Goal: Obtain resource: Obtain resource

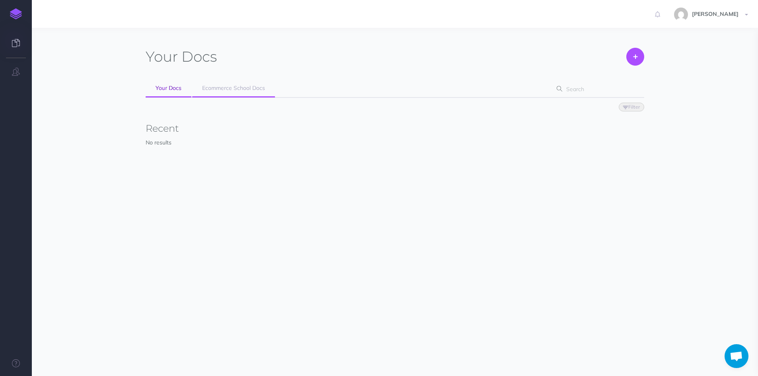
drag, startPoint x: 187, startPoint y: 283, endPoint x: 255, endPoint y: 81, distance: 213.5
click at [190, 269] on div "Your Docs Create Import Your Docs Ecommerce School Docs Filter Status Published…" at bounding box center [395, 202] width 726 height 348
click at [245, 91] on span "Ecommerce School Docs" at bounding box center [233, 87] width 63 height 7
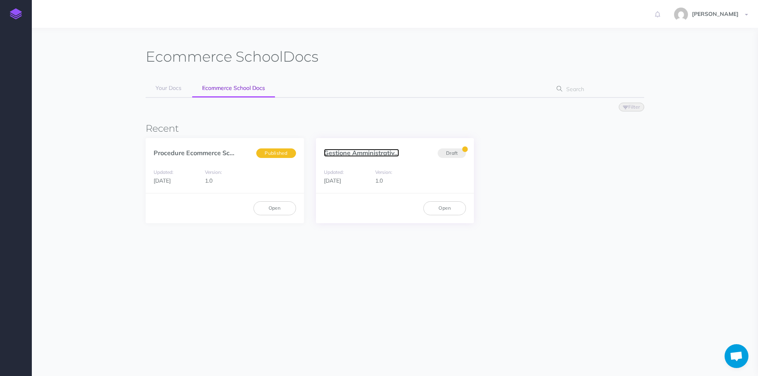
click at [340, 154] on link "Gestione Amministrativ..." at bounding box center [361, 153] width 75 height 8
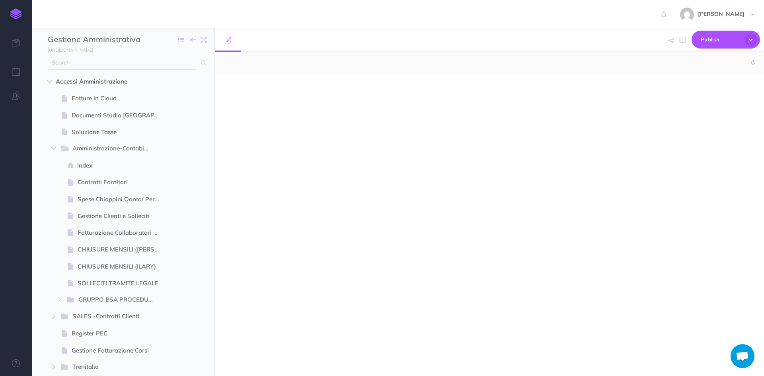
click at [88, 68] on input "text" at bounding box center [122, 63] width 148 height 14
select select "null"
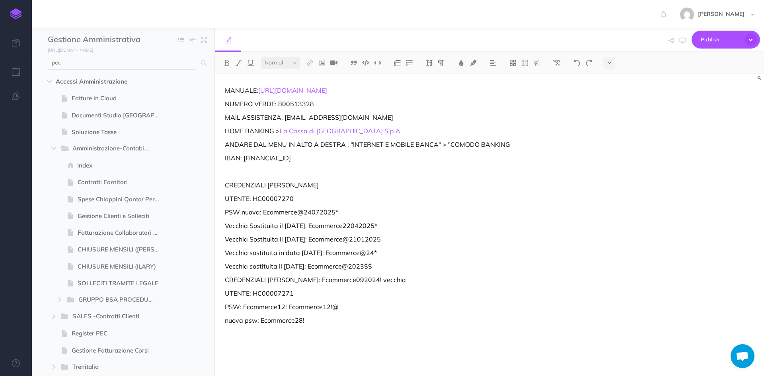
type input "pec"
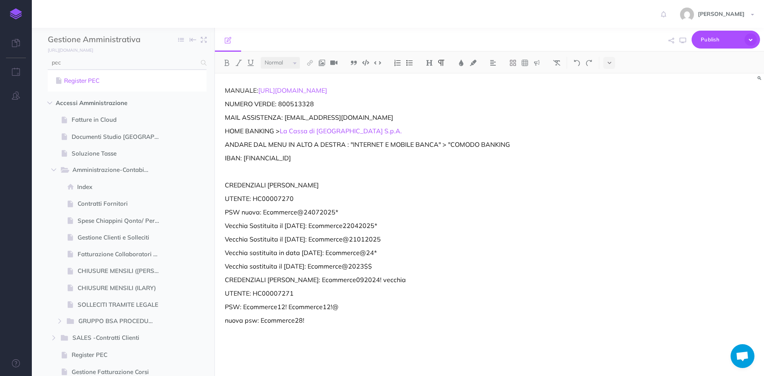
click at [84, 80] on link "Register PEC" at bounding box center [127, 81] width 147 height 10
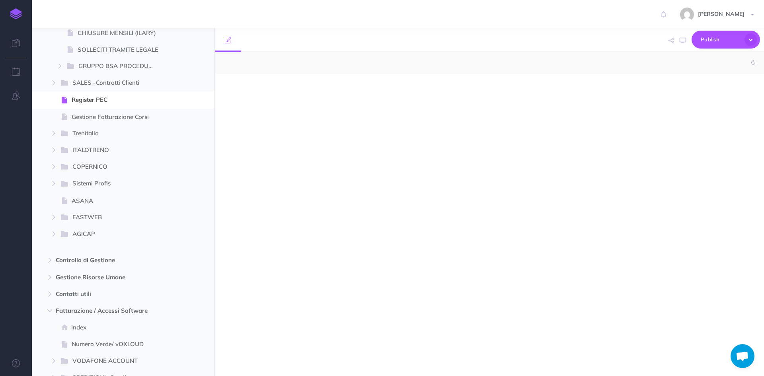
scroll to position [261, 0]
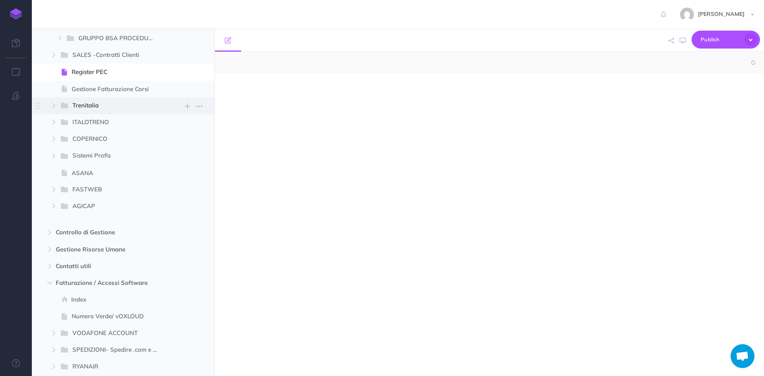
select select "null"
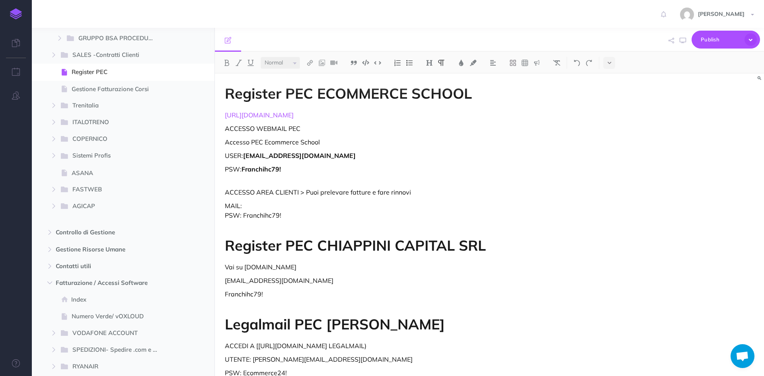
drag, startPoint x: 296, startPoint y: 117, endPoint x: 224, endPoint y: 116, distance: 71.6
click at [224, 116] on div "Register PEC ECOMMERCE SCHOOL http://www.register.it ACCESSO WEBMAIL PEC Access…" at bounding box center [407, 247] width 384 height 347
copy link "http://www.register.it"
drag, startPoint x: 300, startPoint y: 160, endPoint x: 245, endPoint y: 157, distance: 54.2
click at [245, 157] on p "USER: ecommerceschool@pec-legal.it" at bounding box center [407, 156] width 364 height 10
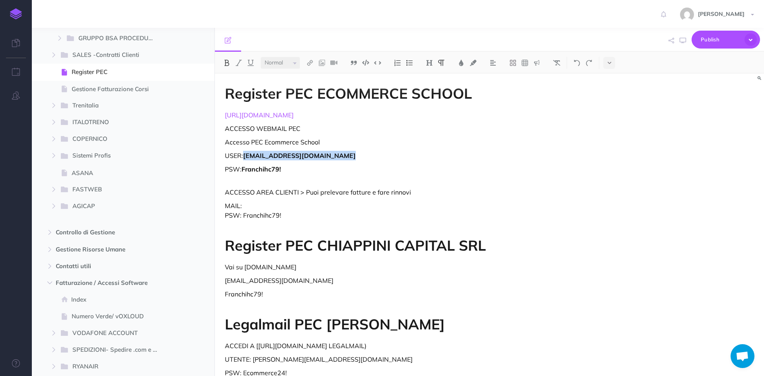
copy strong "ecommerceschool@pec-legal.it"
drag, startPoint x: 285, startPoint y: 171, endPoint x: 244, endPoint y: 166, distance: 41.6
click at [244, 166] on p "PSW: Franchihc79!" at bounding box center [407, 173] width 364 height 19
copy strong "Franchihc79!"
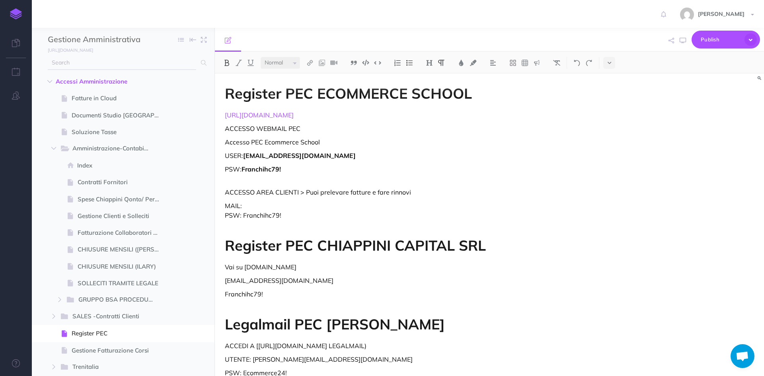
click at [110, 63] on input "text" at bounding box center [122, 63] width 148 height 14
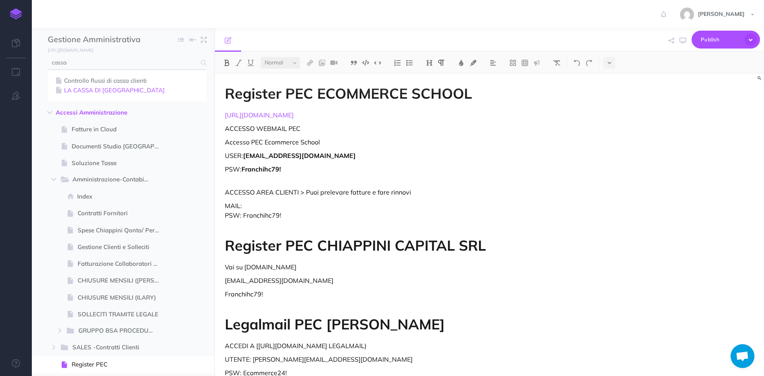
type input "cassa"
click at [99, 87] on link "LA CASSA DI RAVENNA" at bounding box center [127, 91] width 147 height 10
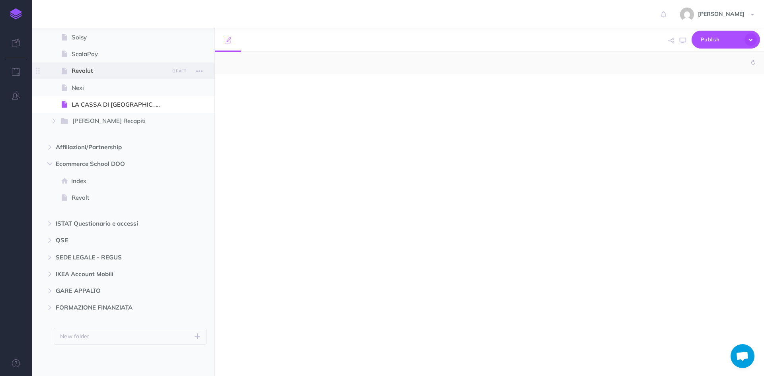
scroll to position [970, 0]
select select "null"
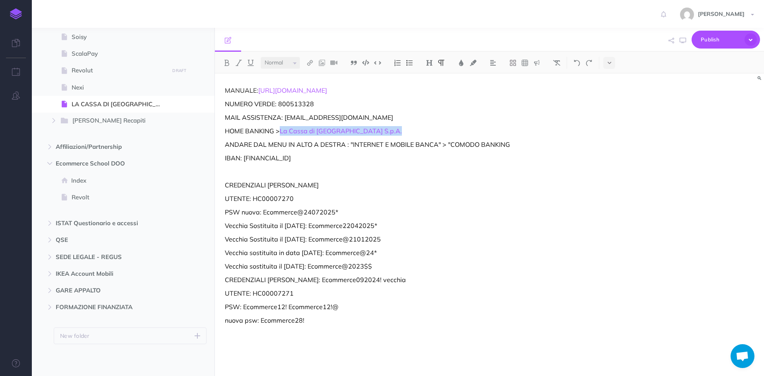
drag, startPoint x: 370, startPoint y: 129, endPoint x: 278, endPoint y: 126, distance: 91.5
click at [278, 126] on p "HOME BANKING > La Cassa di Ravenna S.p.A." at bounding box center [407, 131] width 364 height 10
click at [364, 130] on p "HOME BANKING > La Cassa di Ravenna S.p.A." at bounding box center [407, 131] width 364 height 10
drag, startPoint x: 326, startPoint y: 132, endPoint x: 284, endPoint y: 134, distance: 42.2
click at [284, 134] on p "HOME BANKING > La Cassa di Ravenna S.p.A." at bounding box center [407, 131] width 364 height 10
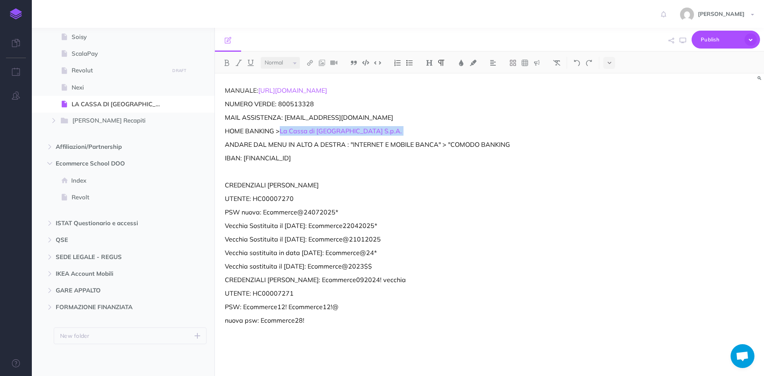
copy p "La Cassa di Ravenna S.p.A."
drag, startPoint x: 297, startPoint y: 198, endPoint x: 253, endPoint y: 198, distance: 44.2
click at [253, 198] on p "UTENTE: HC00007270" at bounding box center [407, 199] width 364 height 10
copy p "HC00007270"
drag, startPoint x: 329, startPoint y: 214, endPoint x: 264, endPoint y: 212, distance: 65.7
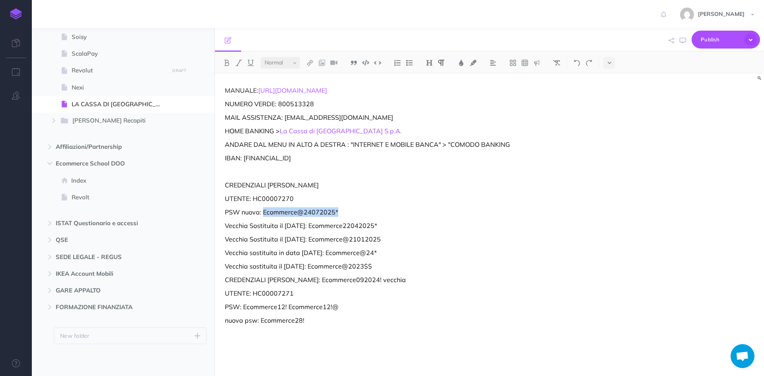
click at [264, 212] on p "PSW nuova: Ecommerce@24072025*" at bounding box center [407, 212] width 364 height 10
copy p "Ecommerce@24072025*"
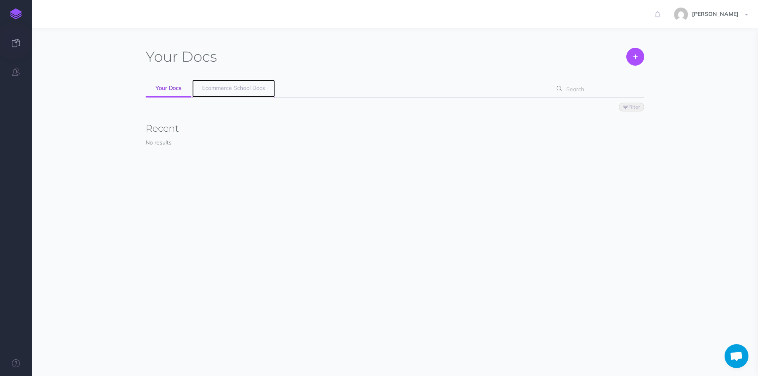
click at [243, 86] on span "Ecommerce School Docs" at bounding box center [233, 87] width 63 height 7
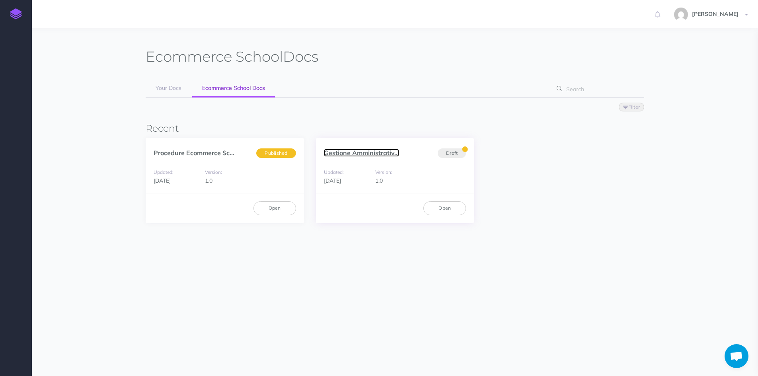
click at [362, 152] on link "Gestione Amministrativ..." at bounding box center [361, 153] width 75 height 8
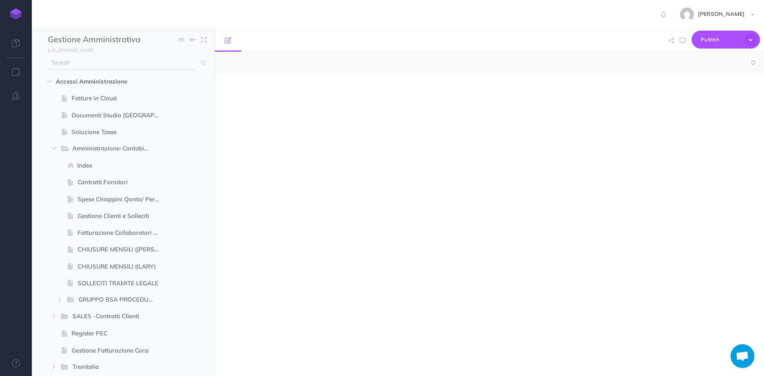
click at [121, 66] on input "text" at bounding box center [122, 63] width 148 height 14
select select "null"
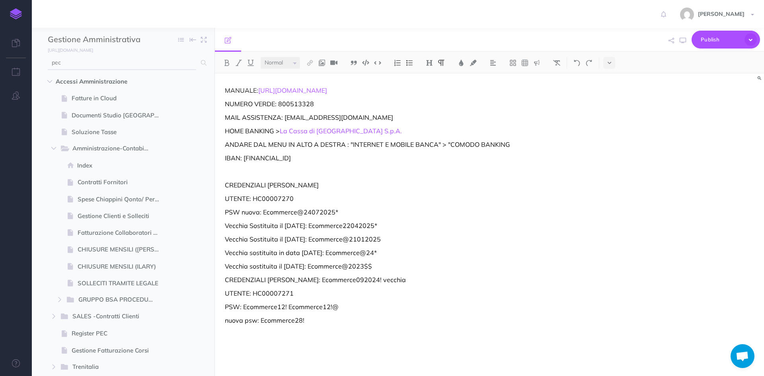
type input "pec"
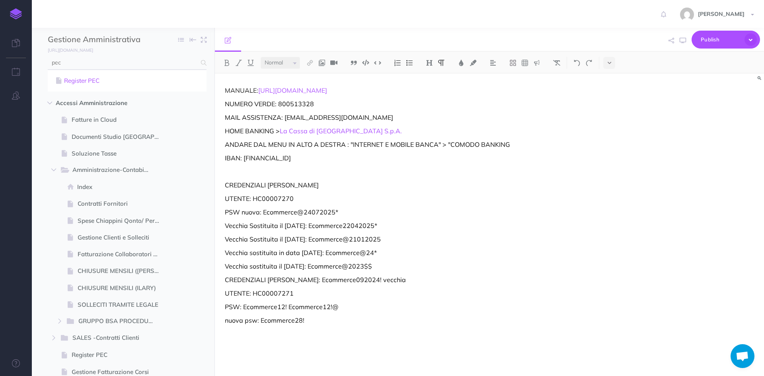
click at [98, 79] on link "Register PEC" at bounding box center [127, 81] width 147 height 10
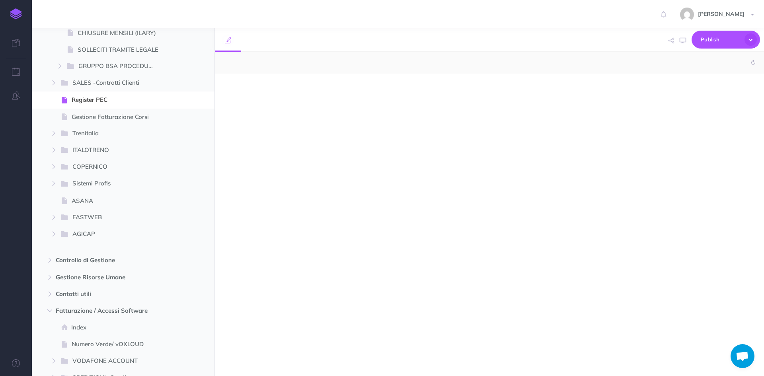
scroll to position [261, 0]
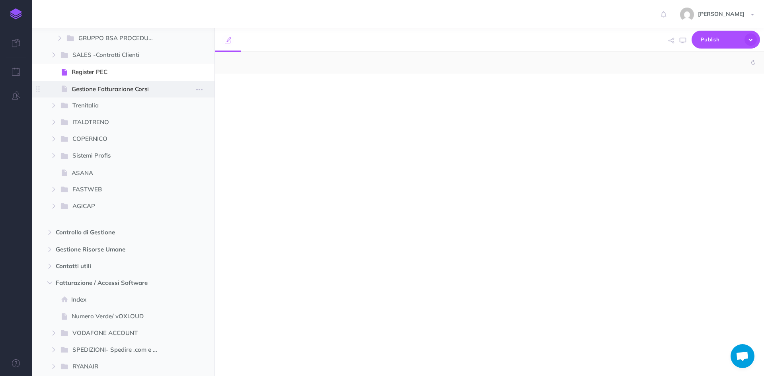
select select "null"
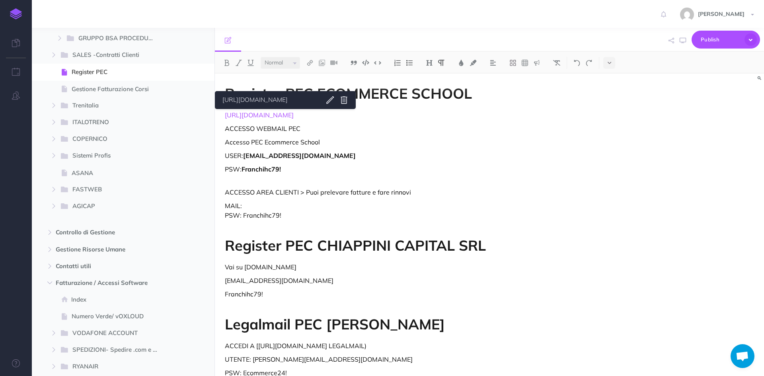
drag, startPoint x: 292, startPoint y: 116, endPoint x: 218, endPoint y: 110, distance: 73.4
click at [218, 110] on div "Register PEC ECOMMERCE SCHOOL http://www.register.it ACCESSO WEBMAIL PEC Access…" at bounding box center [407, 247] width 384 height 347
copy link "http://www.register.it"
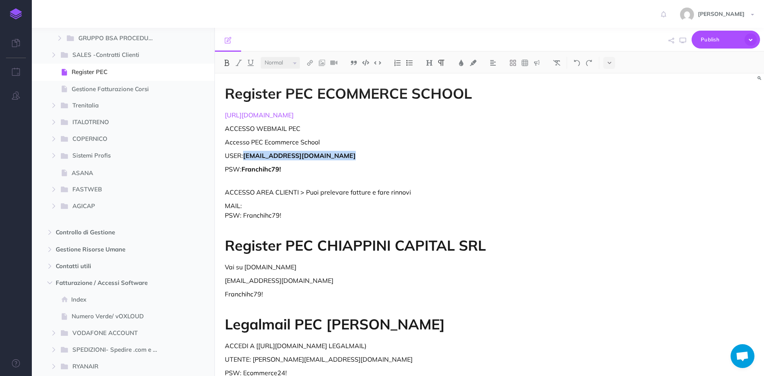
drag, startPoint x: 348, startPoint y: 158, endPoint x: 245, endPoint y: 156, distance: 102.2
click at [245, 156] on p "USER: ecommerceschool@pec-legal.it" at bounding box center [407, 156] width 364 height 10
copy strong "ecommerceschool@pec-legal.it"
drag, startPoint x: 286, startPoint y: 173, endPoint x: 243, endPoint y: 171, distance: 42.6
click at [243, 171] on p "PSW: Franchihc79!" at bounding box center [407, 173] width 364 height 19
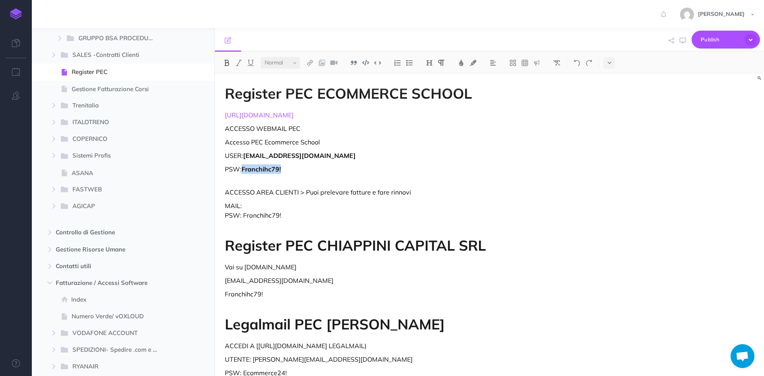
copy strong "Franchihc79!"
